Goal: Task Accomplishment & Management: Manage account settings

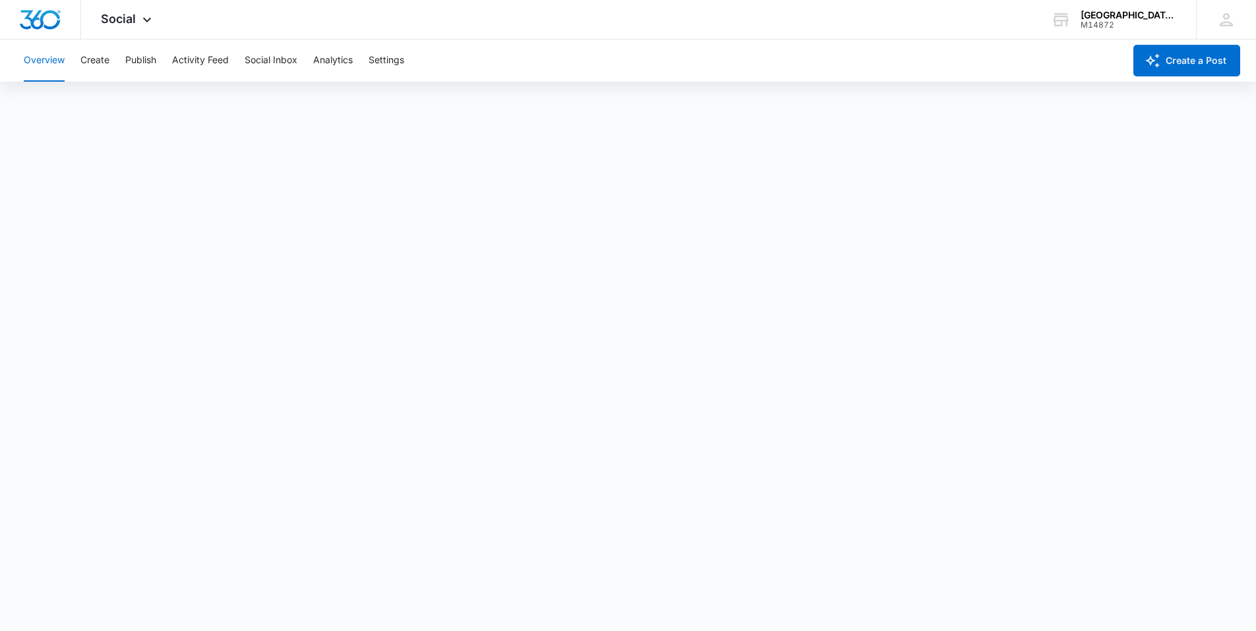
drag, startPoint x: 0, startPoint y: 0, endPoint x: 144, endPoint y: 11, distance: 144.8
click at [142, 11] on div "Social Apps Reputation Websites Forms CRM Email Social Content Ads Intelligence…" at bounding box center [128, 19] width 94 height 39
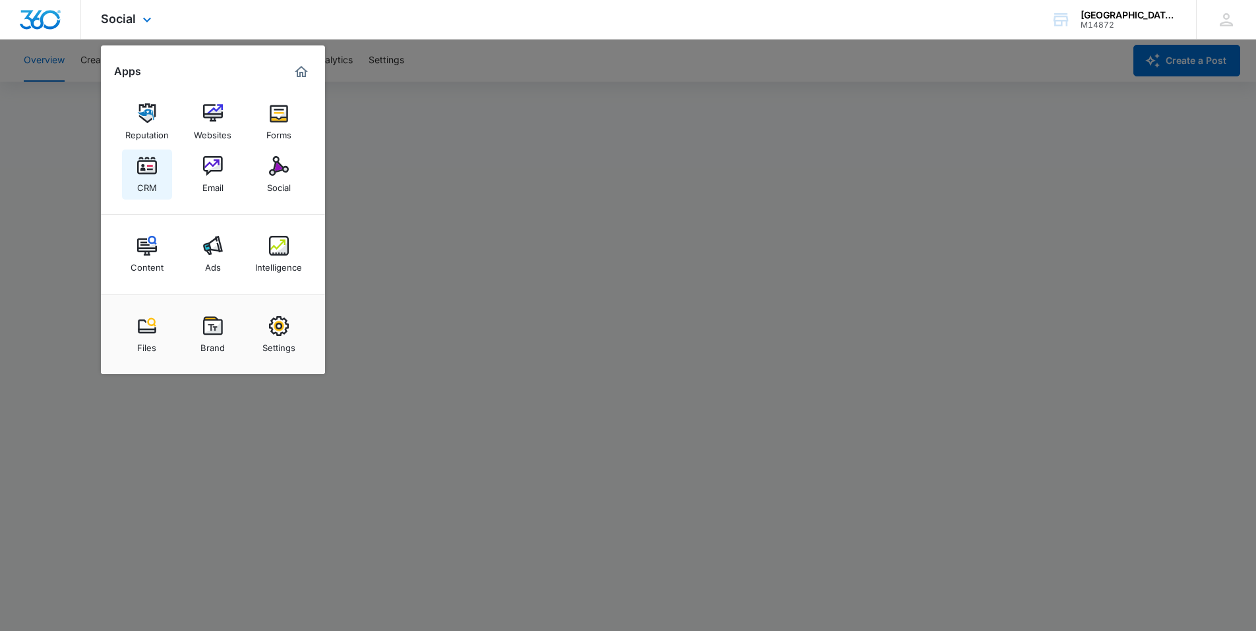
click at [156, 162] on img at bounding box center [147, 166] width 20 height 20
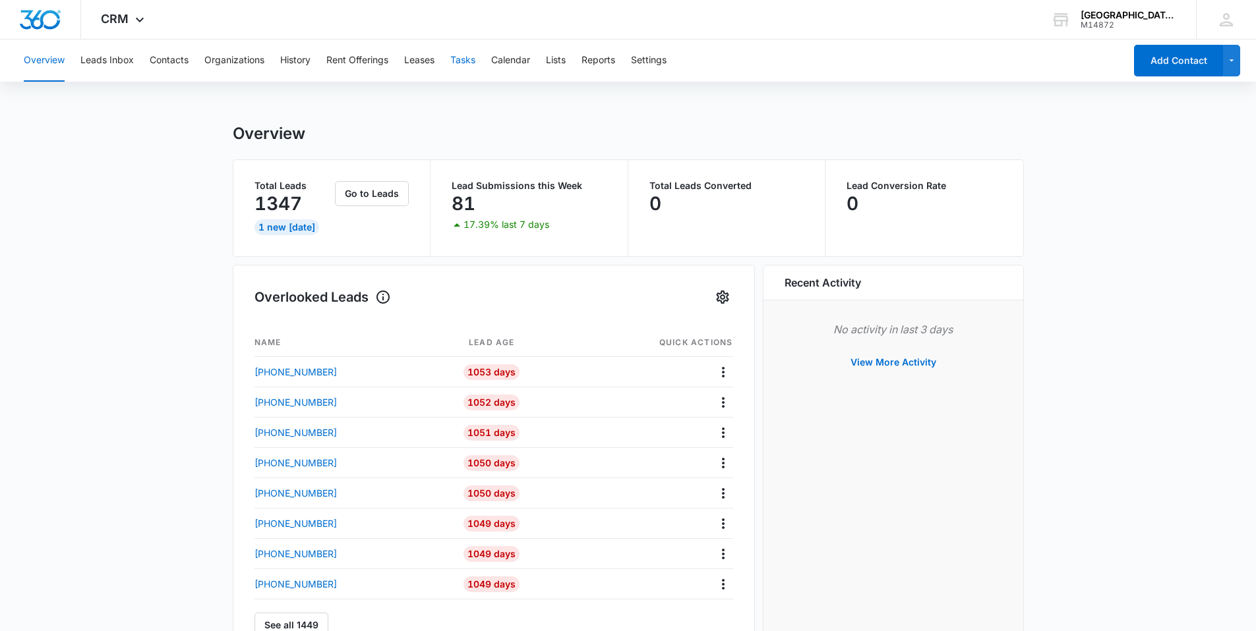
click at [463, 67] on button "Tasks" at bounding box center [462, 61] width 25 height 42
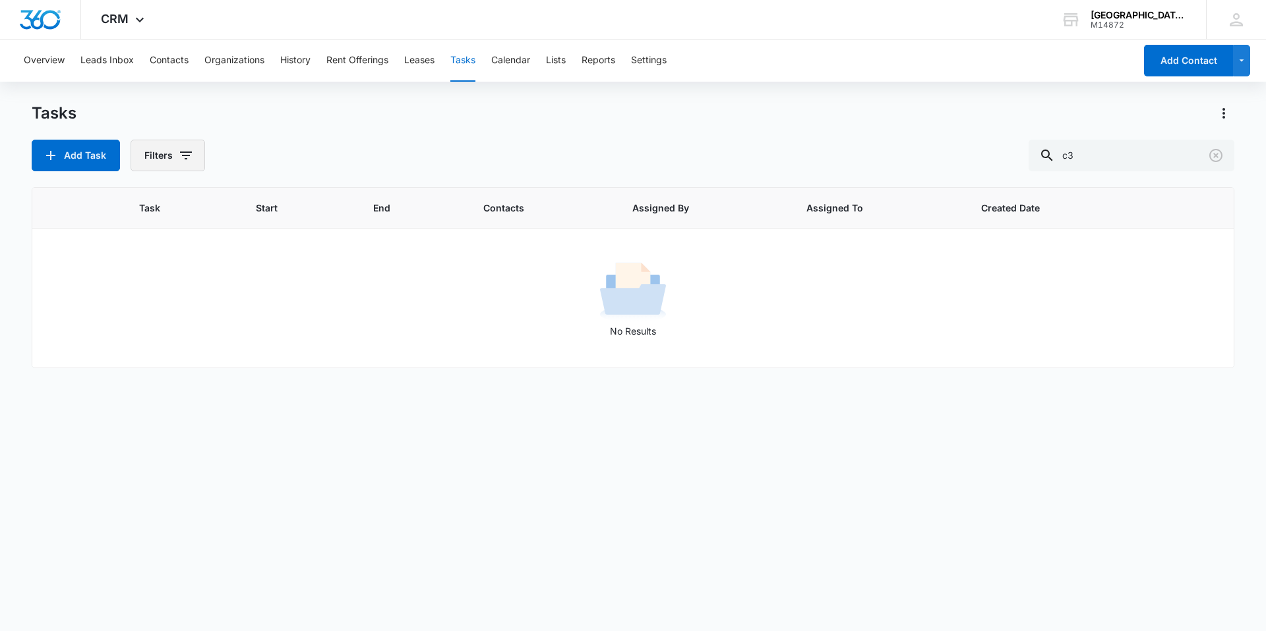
click at [163, 158] on button "Filters" at bounding box center [168, 156] width 74 height 32
click at [192, 314] on label "Complete" at bounding box center [222, 313] width 152 height 14
click at [147, 314] on input "Complete" at bounding box center [146, 313] width 1 height 1
radio input "false"
radio input "true"
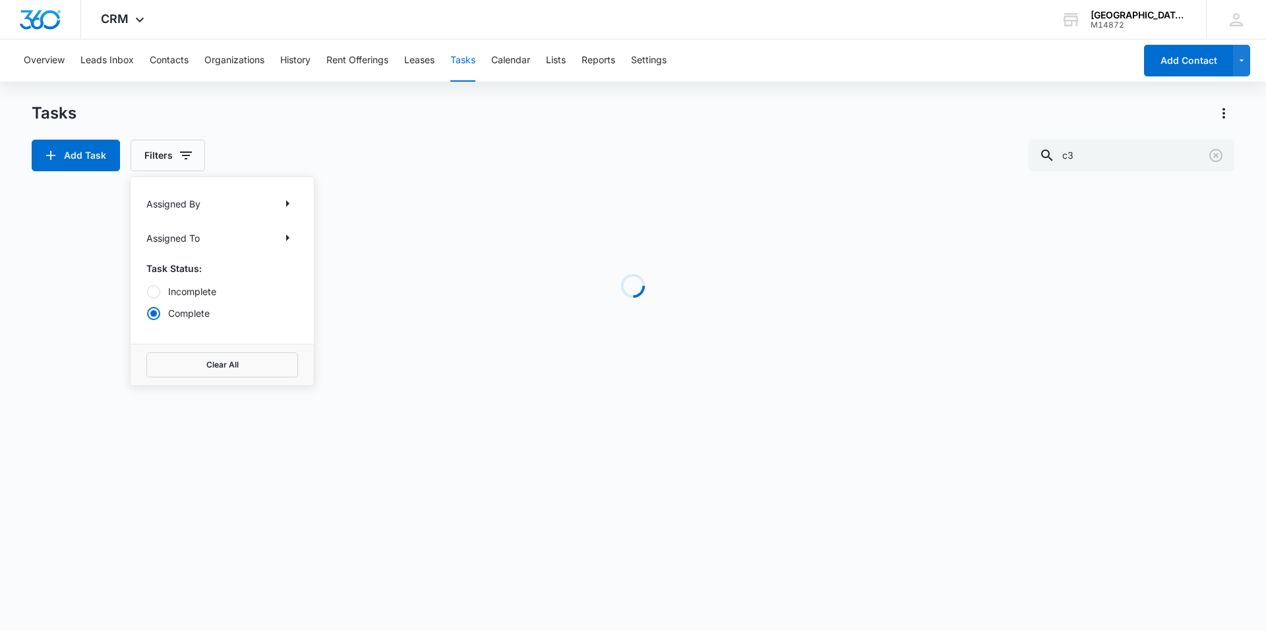
click at [386, 132] on div "Tasks Add Task Filters Assigned By Assigned To Task Status: Incomplete Complete…" at bounding box center [633, 137] width 1202 height 69
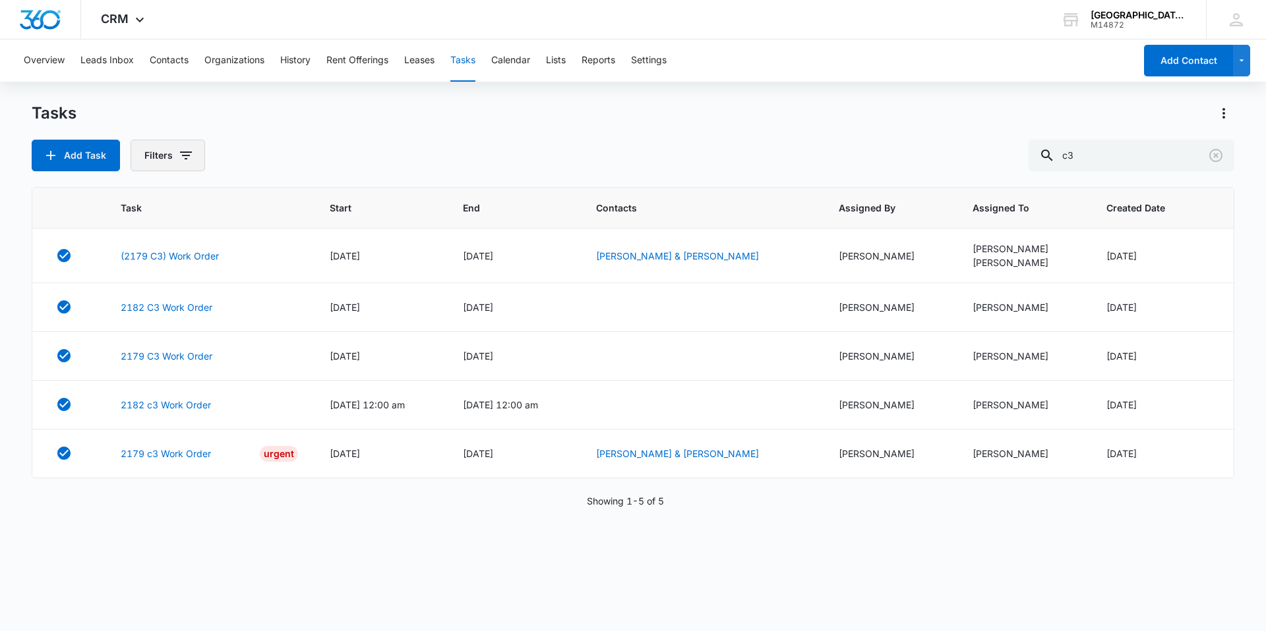
click at [181, 156] on icon "button" at bounding box center [186, 156] width 12 height 8
drag, startPoint x: 409, startPoint y: 111, endPoint x: 422, endPoint y: 113, distance: 13.4
click at [409, 111] on div "Tasks" at bounding box center [633, 113] width 1202 height 21
click at [1219, 158] on icon "Clear" at bounding box center [1216, 156] width 16 height 16
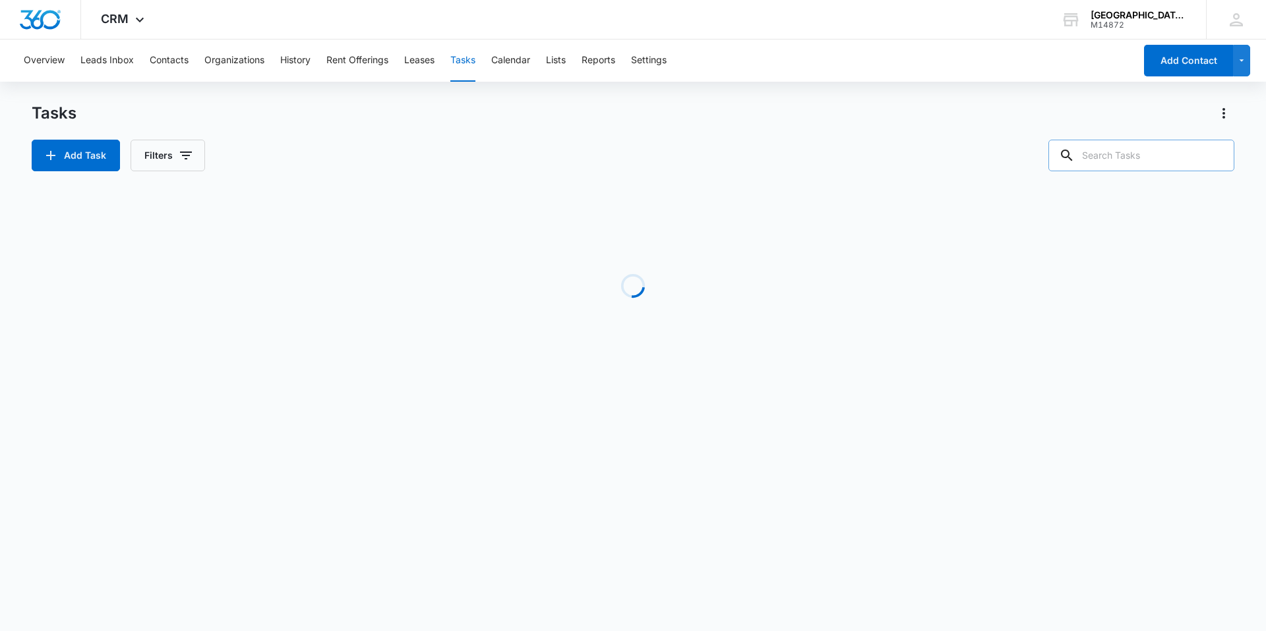
click at [855, 117] on div "Tasks" at bounding box center [633, 113] width 1202 height 21
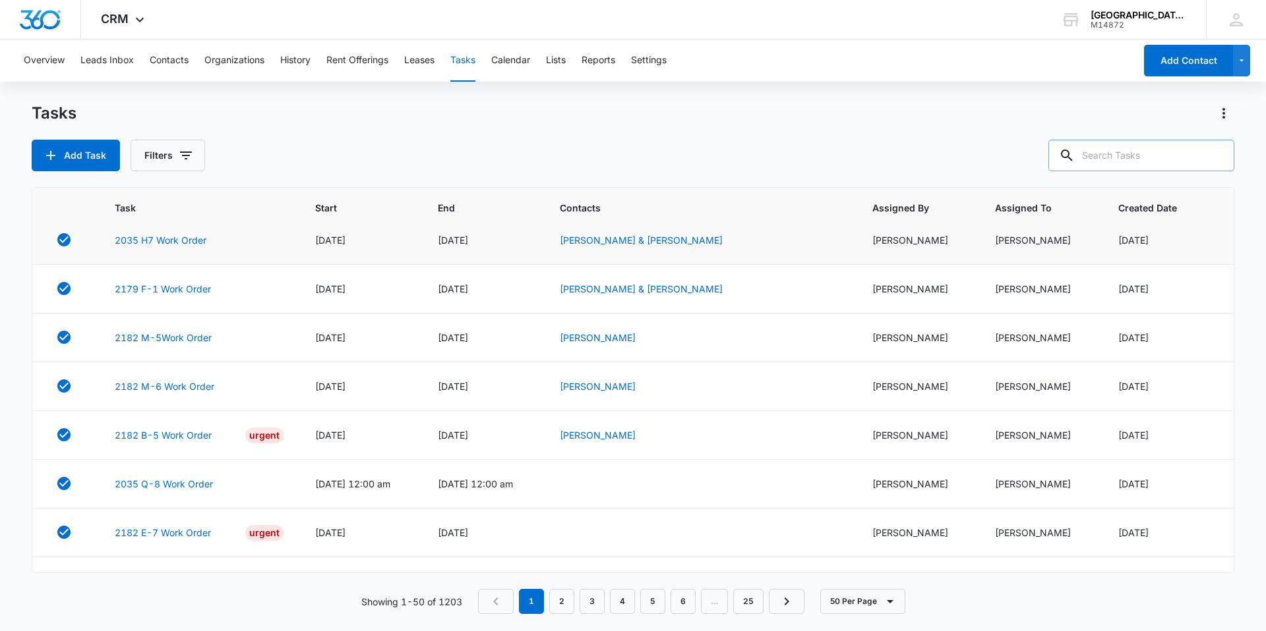
scroll to position [198, 0]
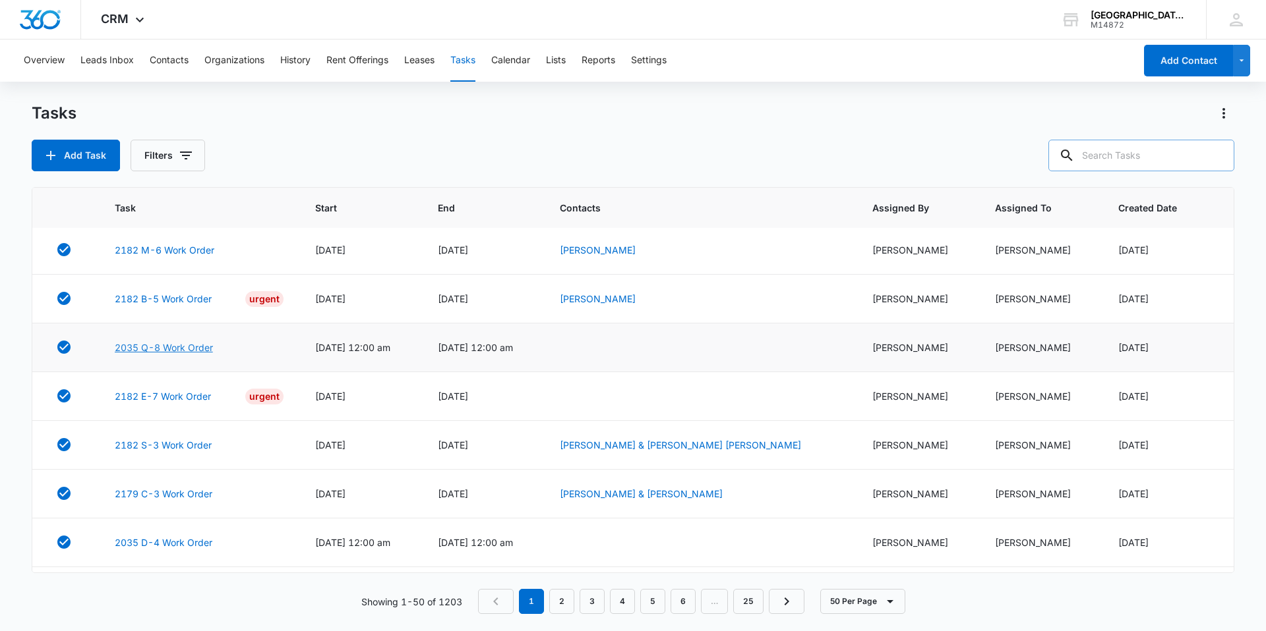
click at [187, 345] on link "2035 Q-8 Work Order" at bounding box center [164, 348] width 98 height 14
